Goal: Navigation & Orientation: Find specific page/section

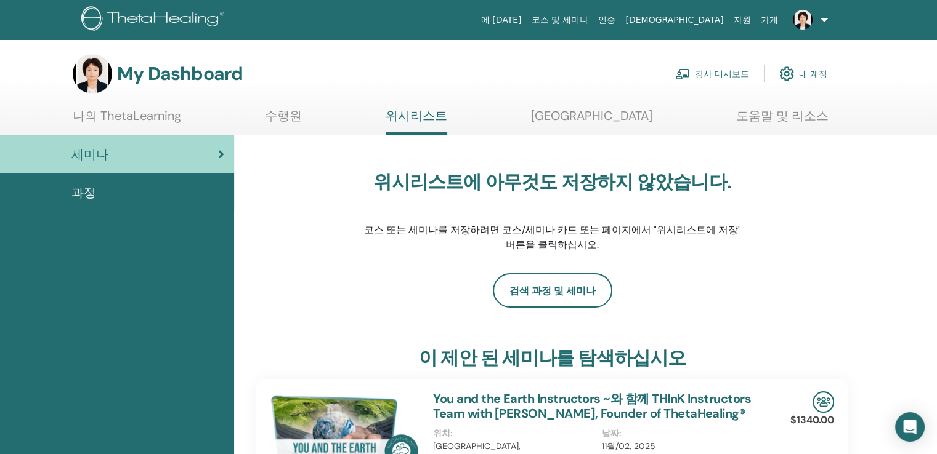
click at [713, 70] on link "강사 대시보드" at bounding box center [712, 73] width 74 height 27
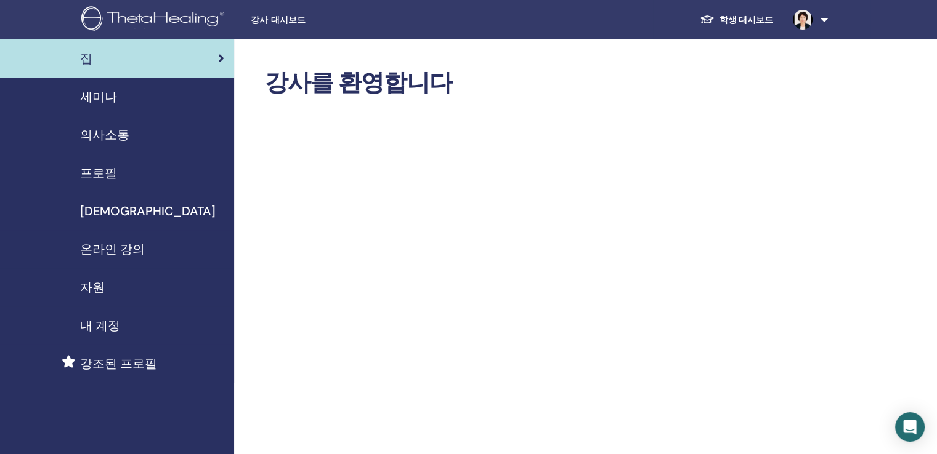
click at [112, 136] on span "의사소통" at bounding box center [104, 135] width 49 height 18
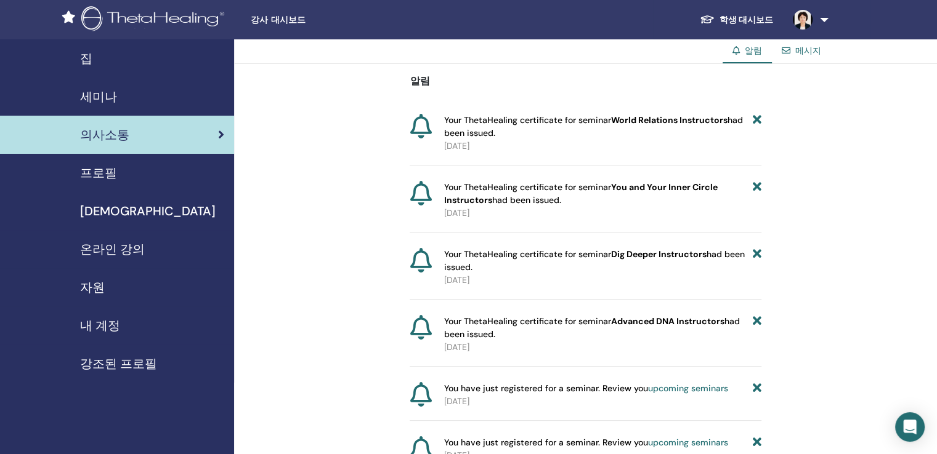
click at [102, 171] on span "프로필" at bounding box center [98, 173] width 37 height 18
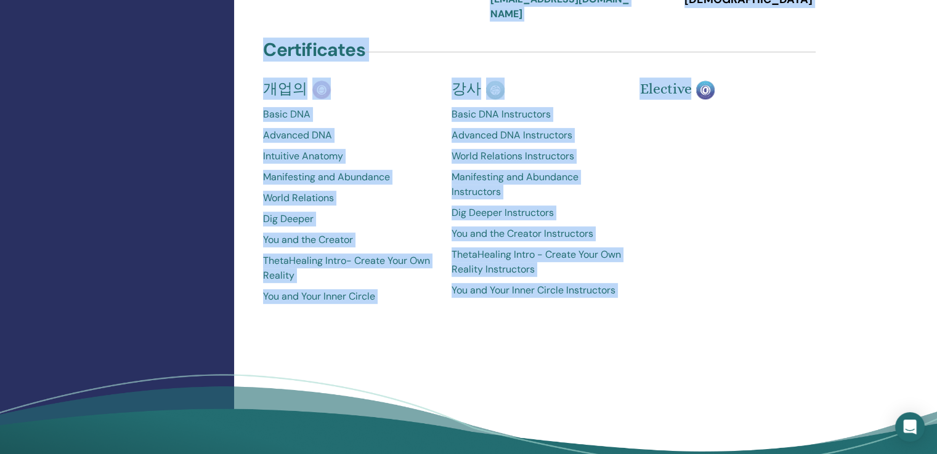
scroll to position [550, 0]
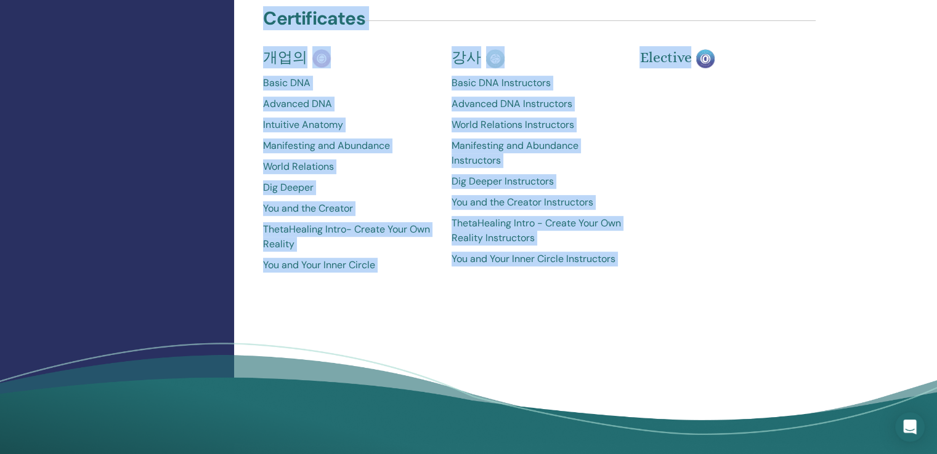
drag, startPoint x: 251, startPoint y: 83, endPoint x: 784, endPoint y: 297, distance: 574.5
click at [403, 118] on link "Intuitive Anatomy" at bounding box center [348, 125] width 170 height 15
